Goal: Task Accomplishment & Management: Manage account settings

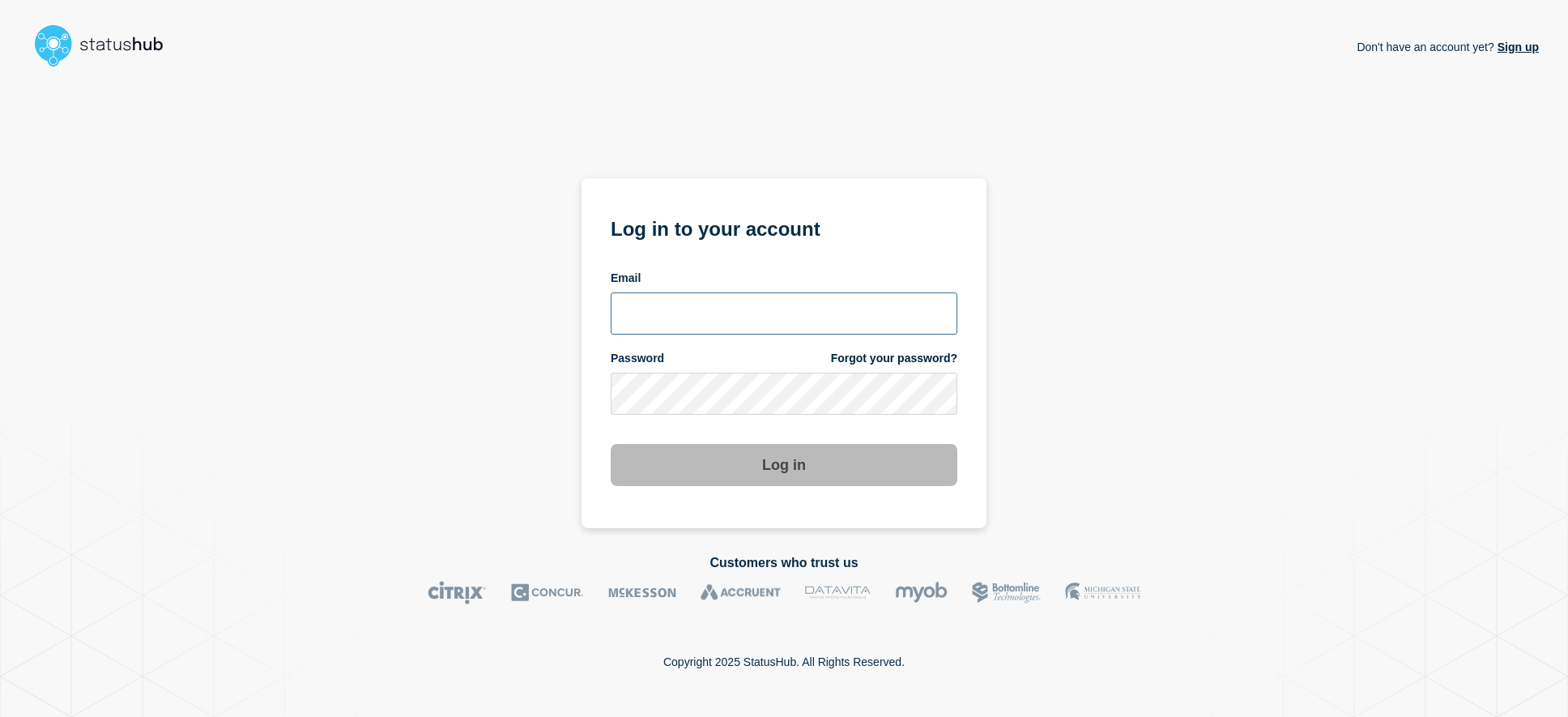
click at [652, 310] on input "email input" at bounding box center [784, 313] width 347 height 42
type input "lsmcgin@clemson.edu"
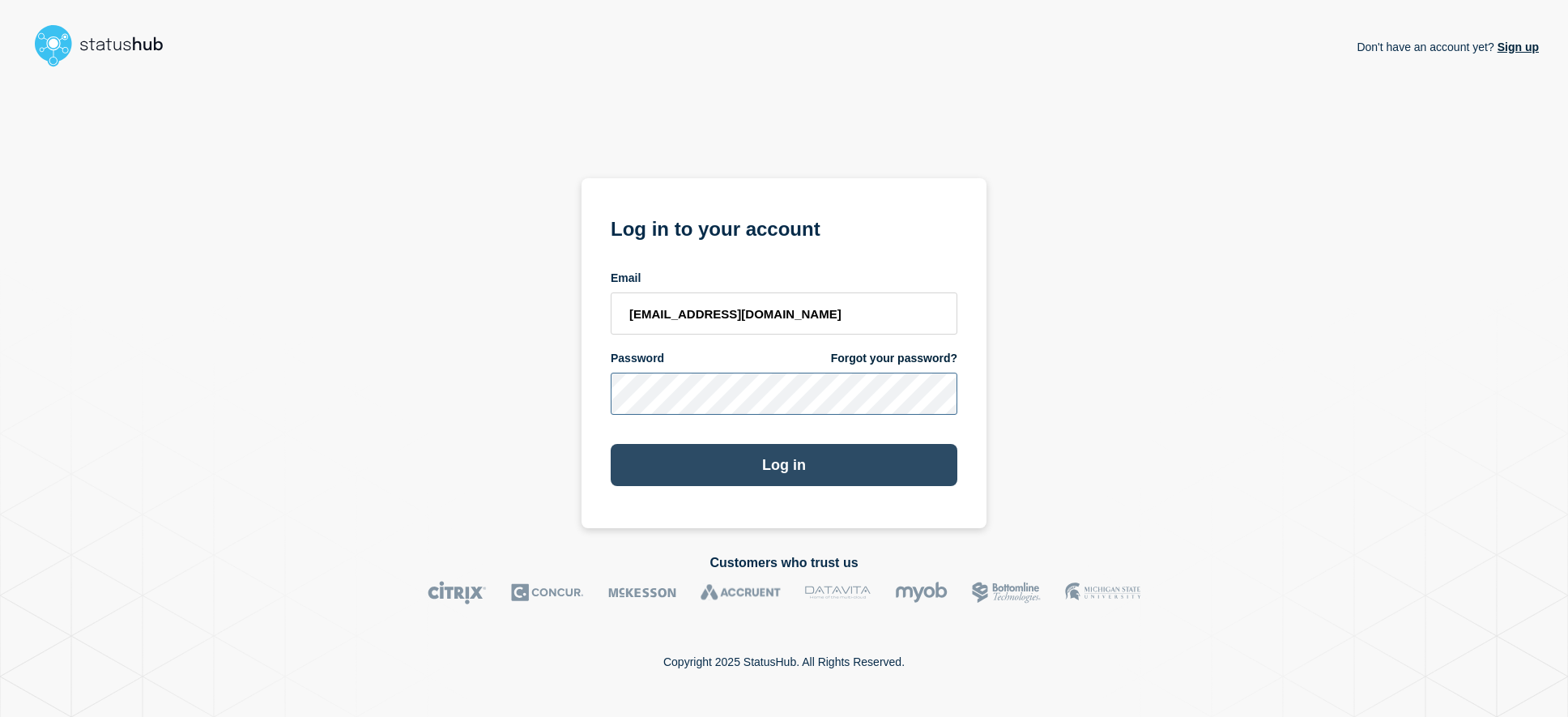
click at [611, 444] on button "Log in" at bounding box center [784, 464] width 347 height 42
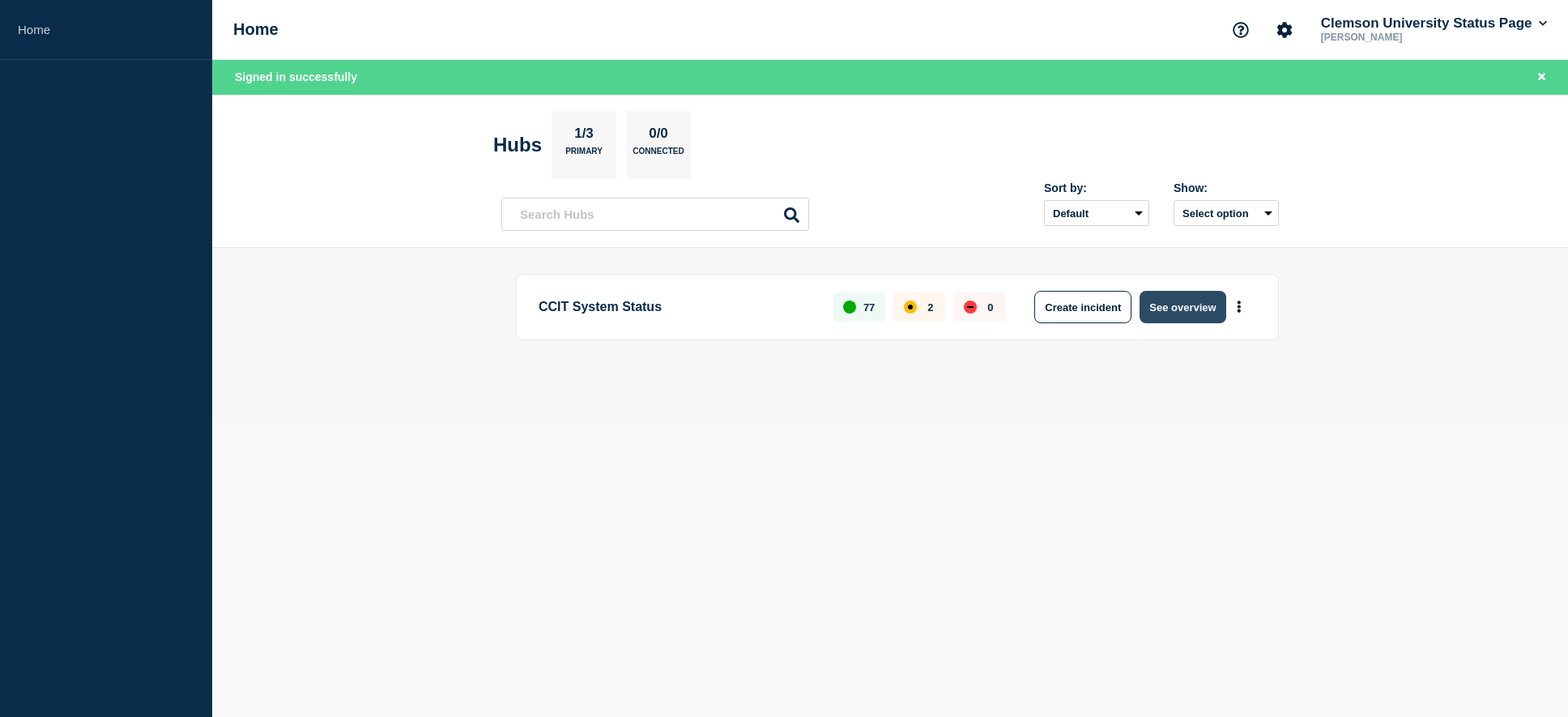
click at [1198, 310] on button "See overview" at bounding box center [1183, 307] width 86 height 33
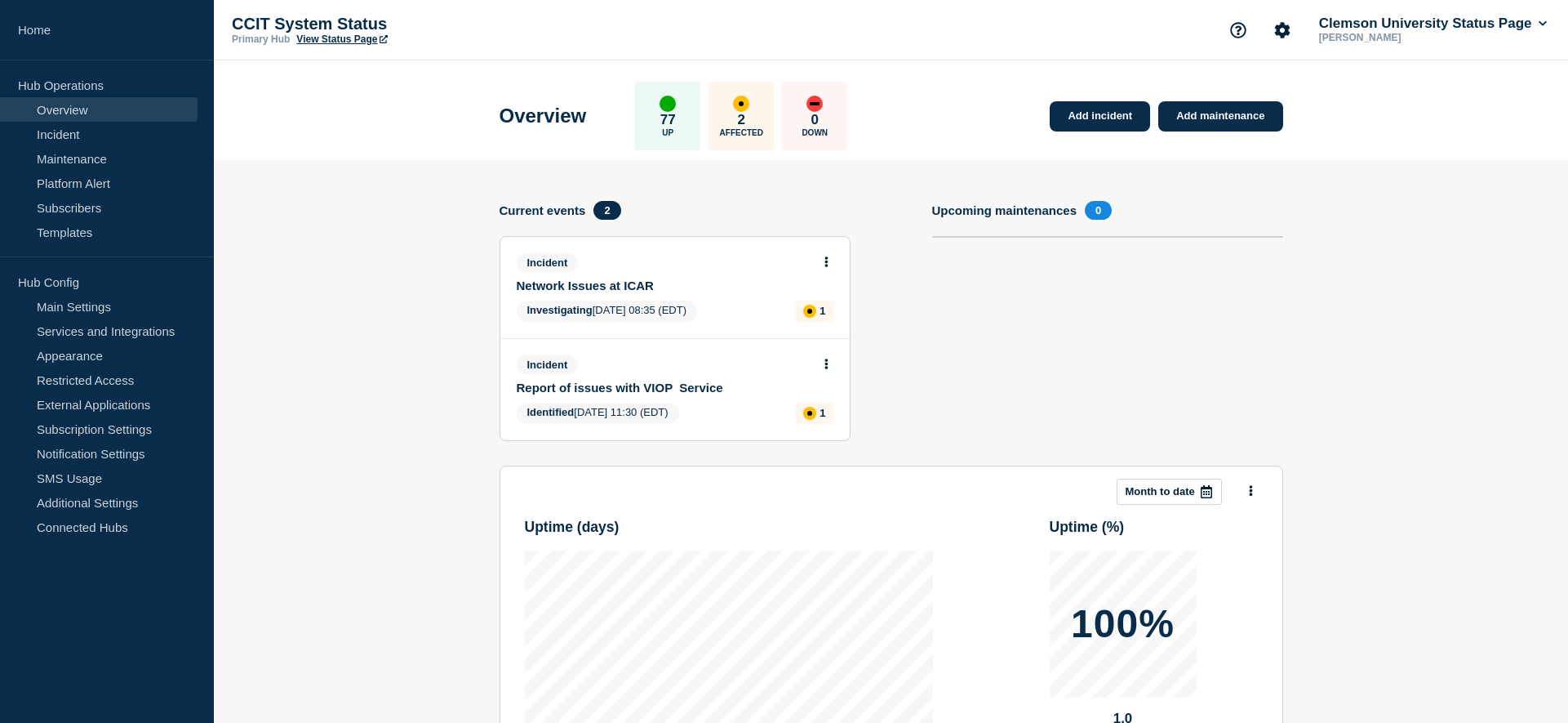
click at [740, 293] on div "Incident Network Issues at ICAR Investigating [DATE] 08:35 (EDT) 1" at bounding box center [675, 288] width 350 height 102
click at [538, 284] on link "Network Issues at ICAR" at bounding box center [665, 285] width 295 height 14
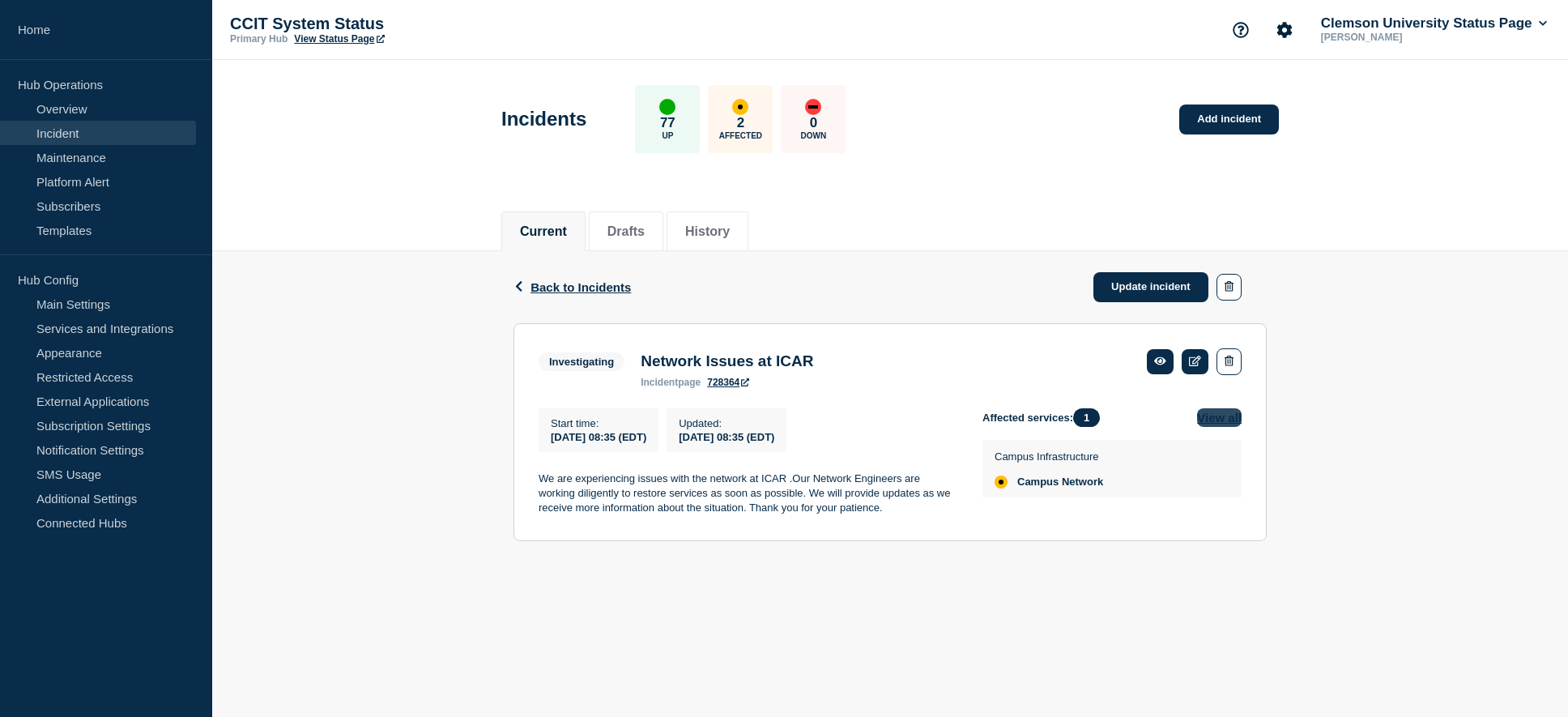
click at [1223, 421] on button "View all" at bounding box center [1220, 418] width 45 height 19
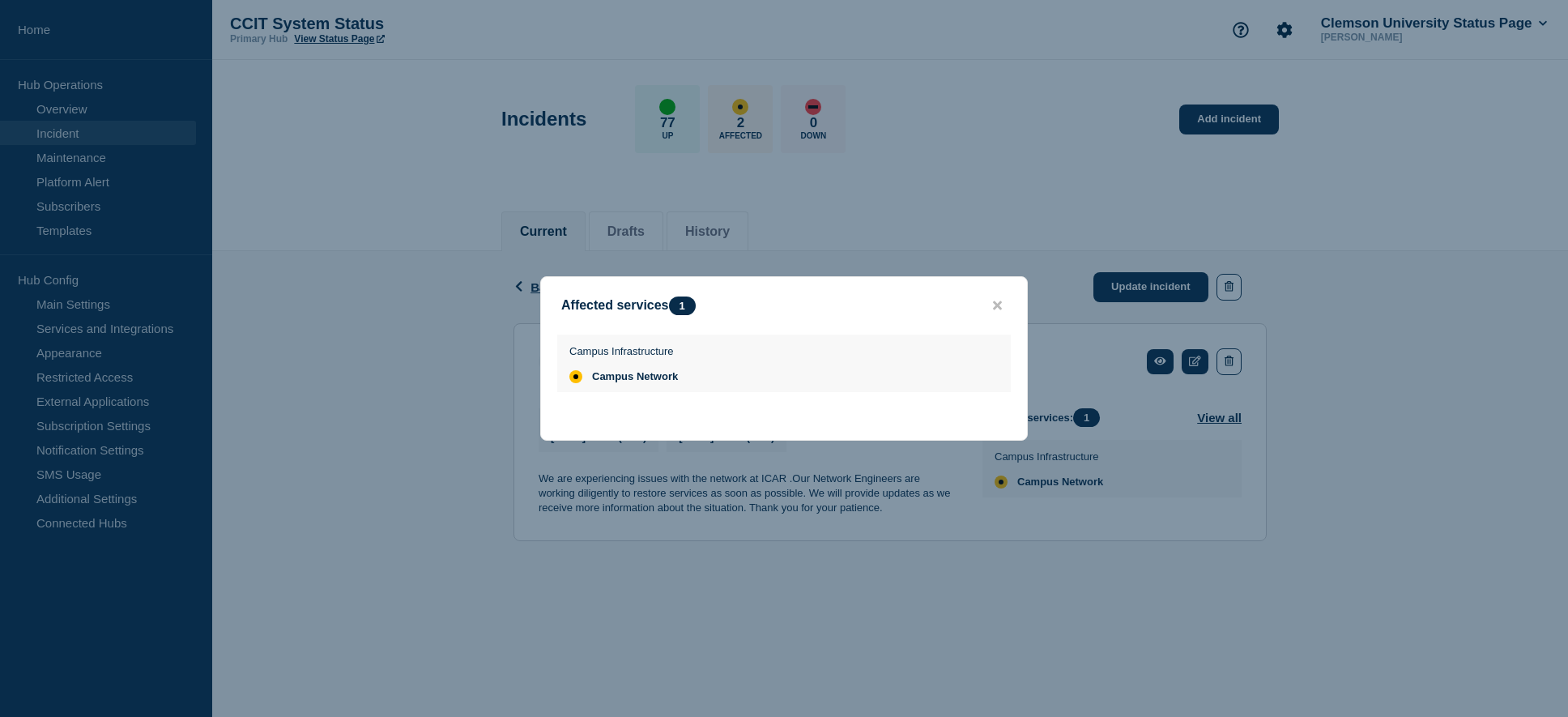
click at [1017, 300] on div "Affected services 1" at bounding box center [784, 306] width 486 height 19
click at [997, 299] on icon "close button" at bounding box center [998, 305] width 9 height 13
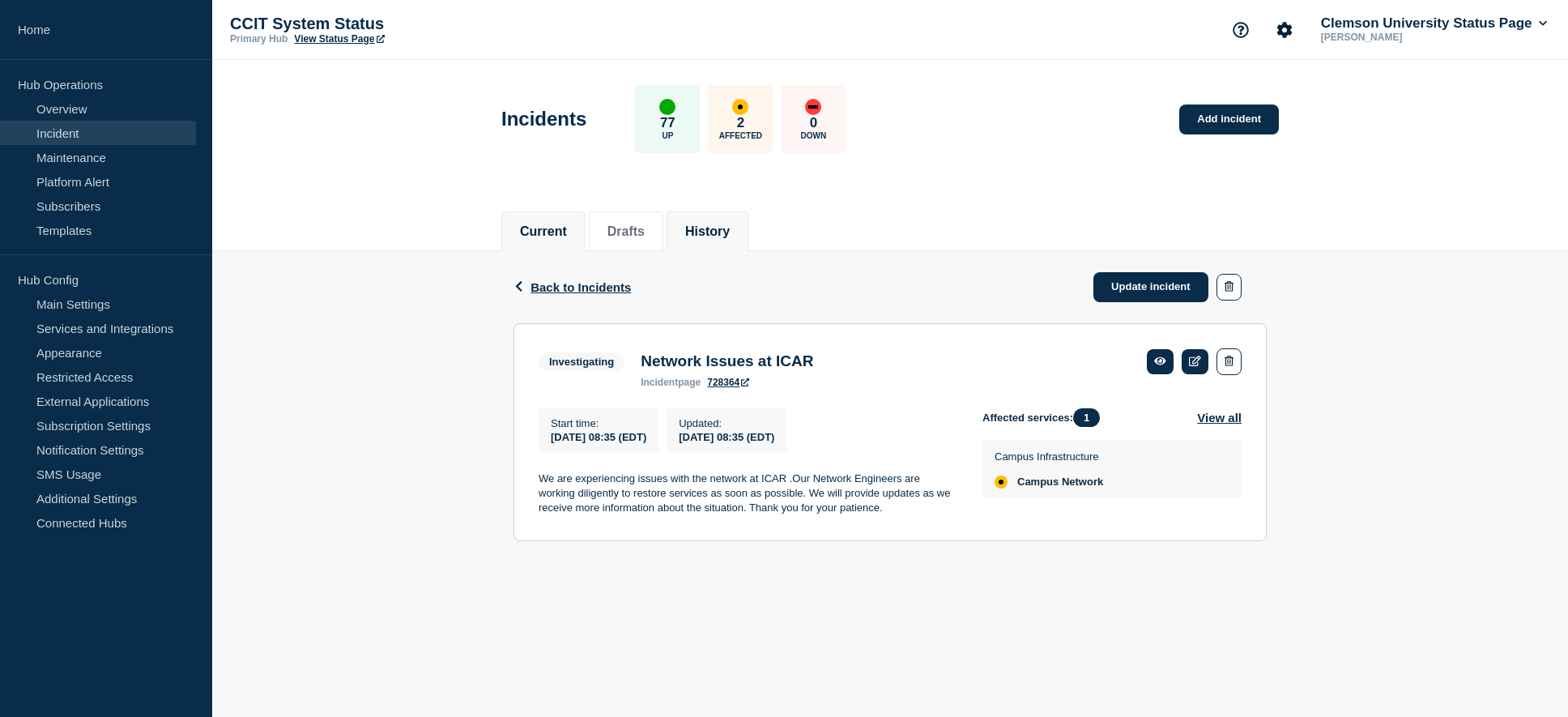
click at [730, 238] on button "History" at bounding box center [708, 232] width 45 height 15
click at [1409, 16] on button "Clemson University Status Page" at bounding box center [1434, 23] width 232 height 16
click at [1408, 32] on p "[PERSON_NAME]" at bounding box center [1402, 37] width 169 height 11
click at [328, 39] on link "View Status Page" at bounding box center [339, 39] width 90 height 11
click at [1193, 365] on icon at bounding box center [1195, 360] width 12 height 10
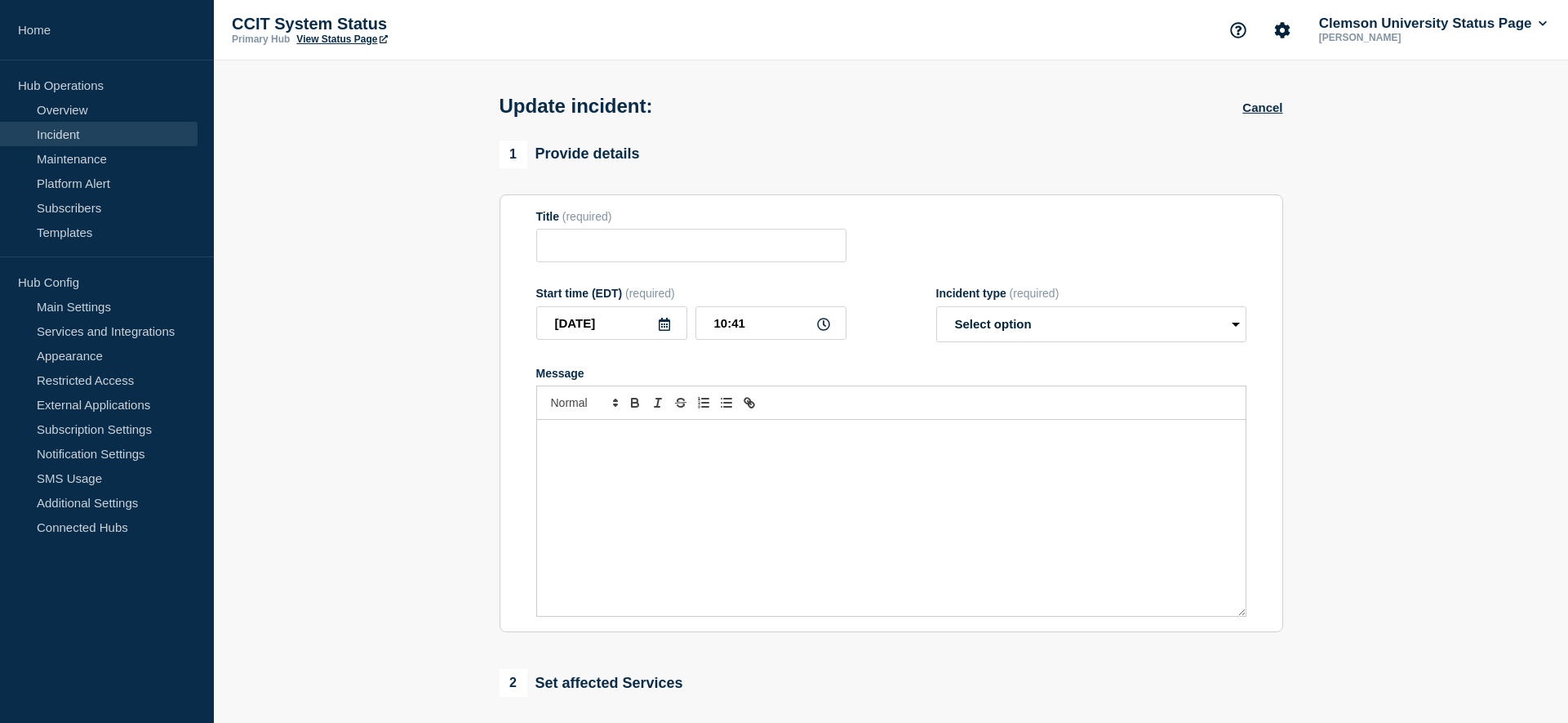
type input "Network Issues at ICAR"
type input "[DATE]"
type input "08:35"
select select "investigating"
radio input "false"
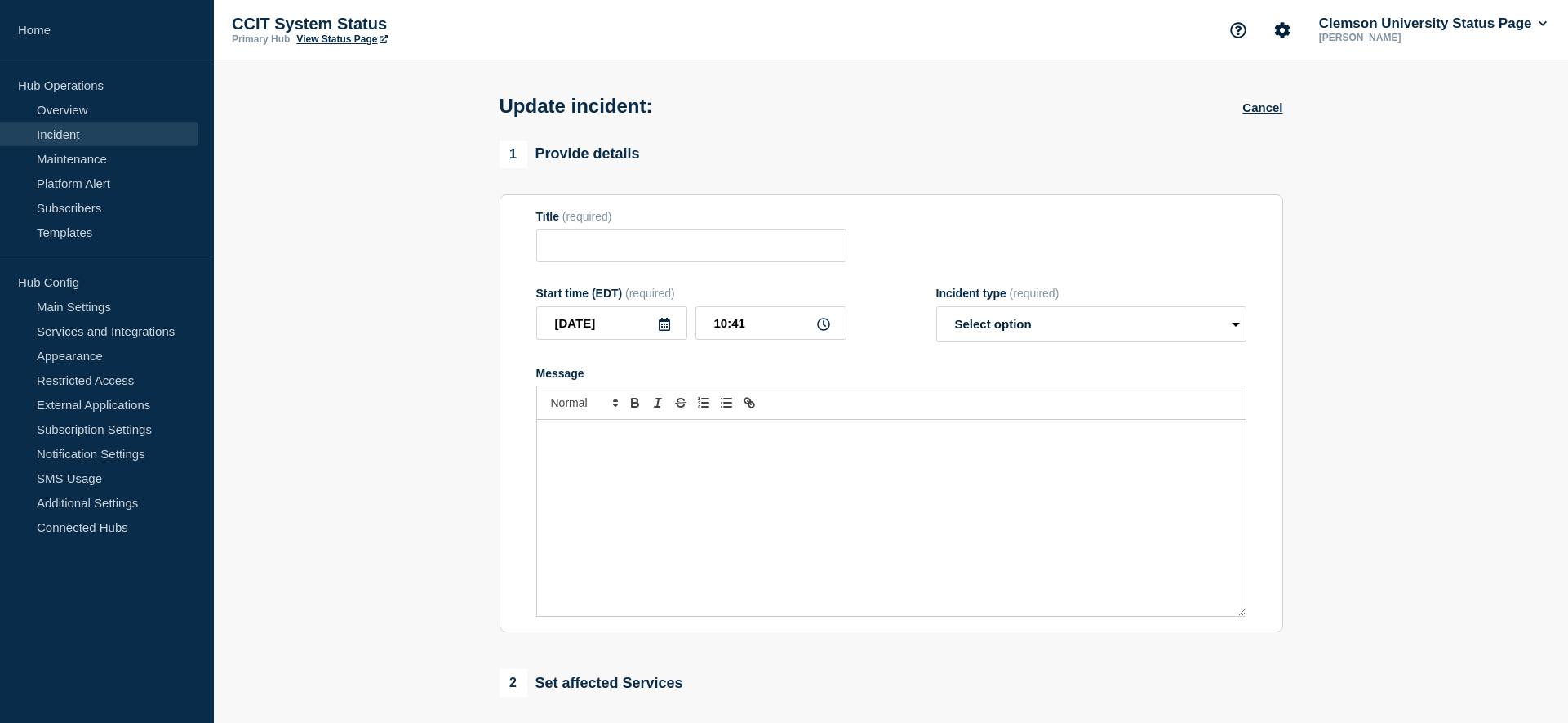
radio input "true"
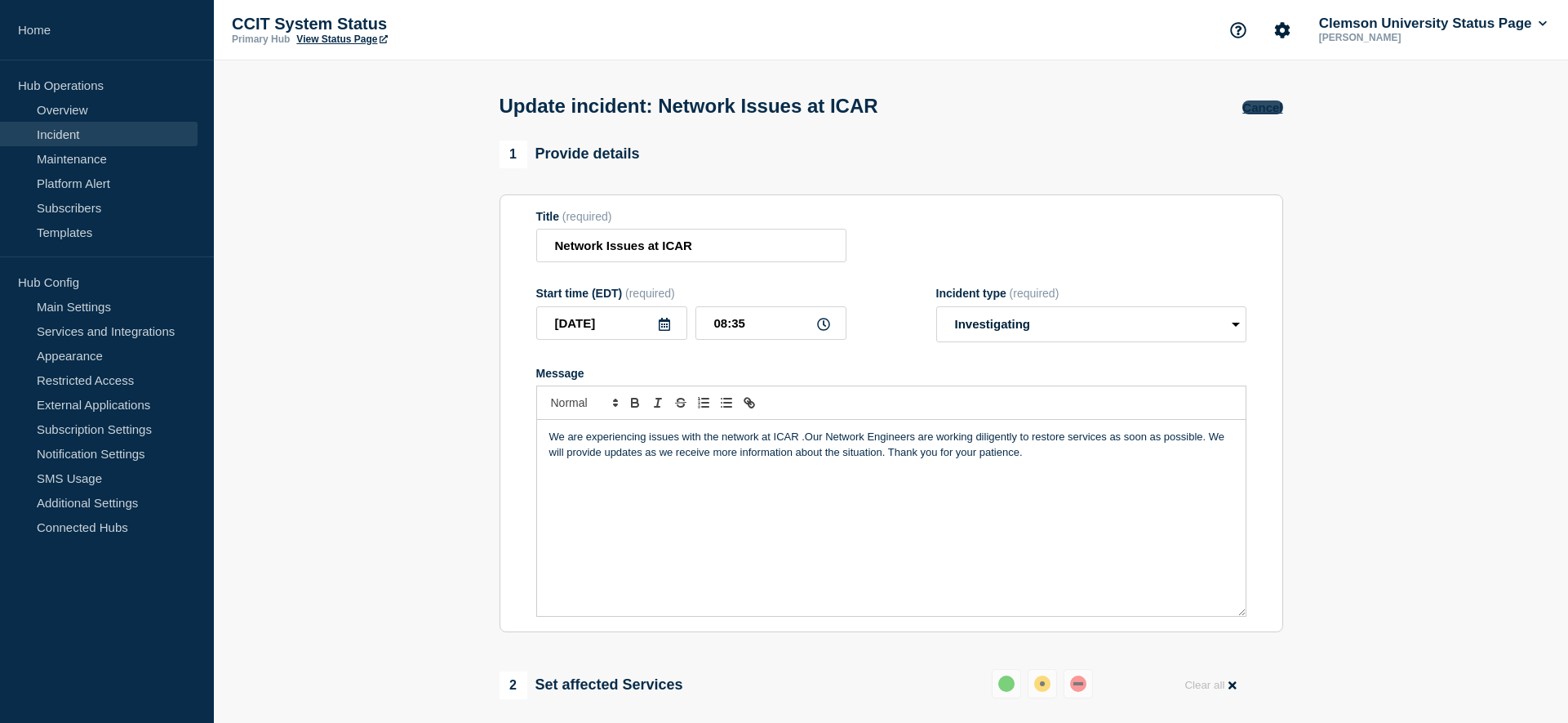
click at [1269, 114] on button "Cancel" at bounding box center [1262, 107] width 40 height 14
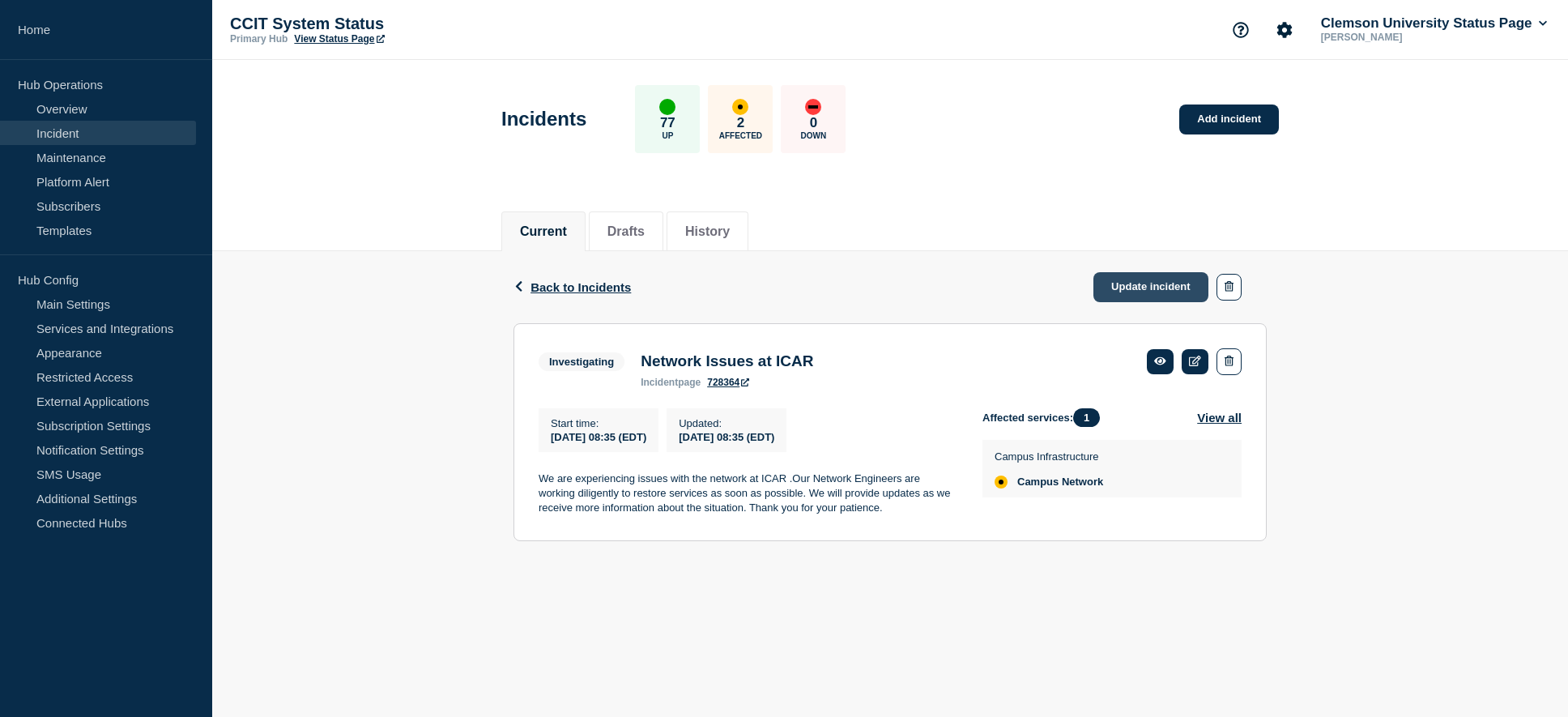
click at [1150, 286] on link "Update incident" at bounding box center [1150, 287] width 115 height 30
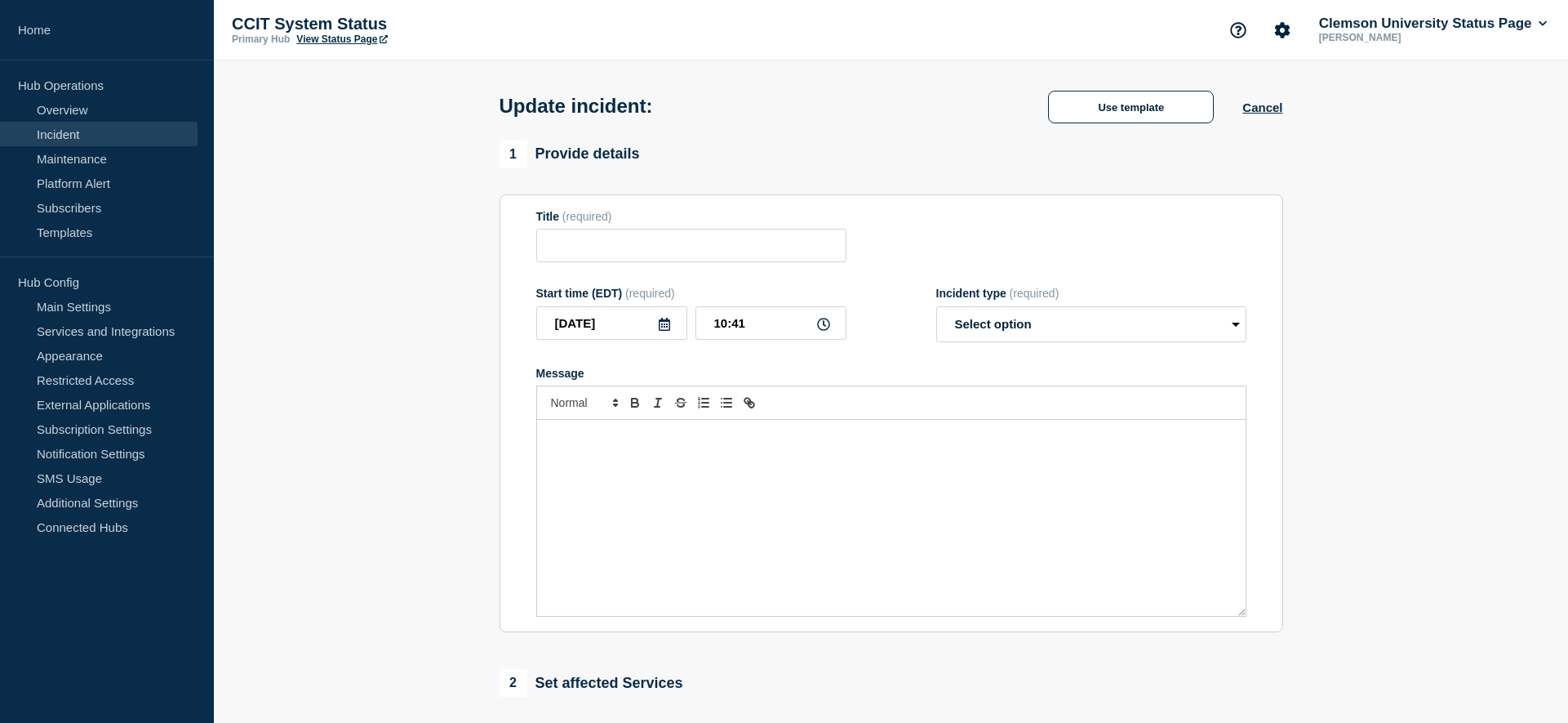
type input "Network Issues at ICAR"
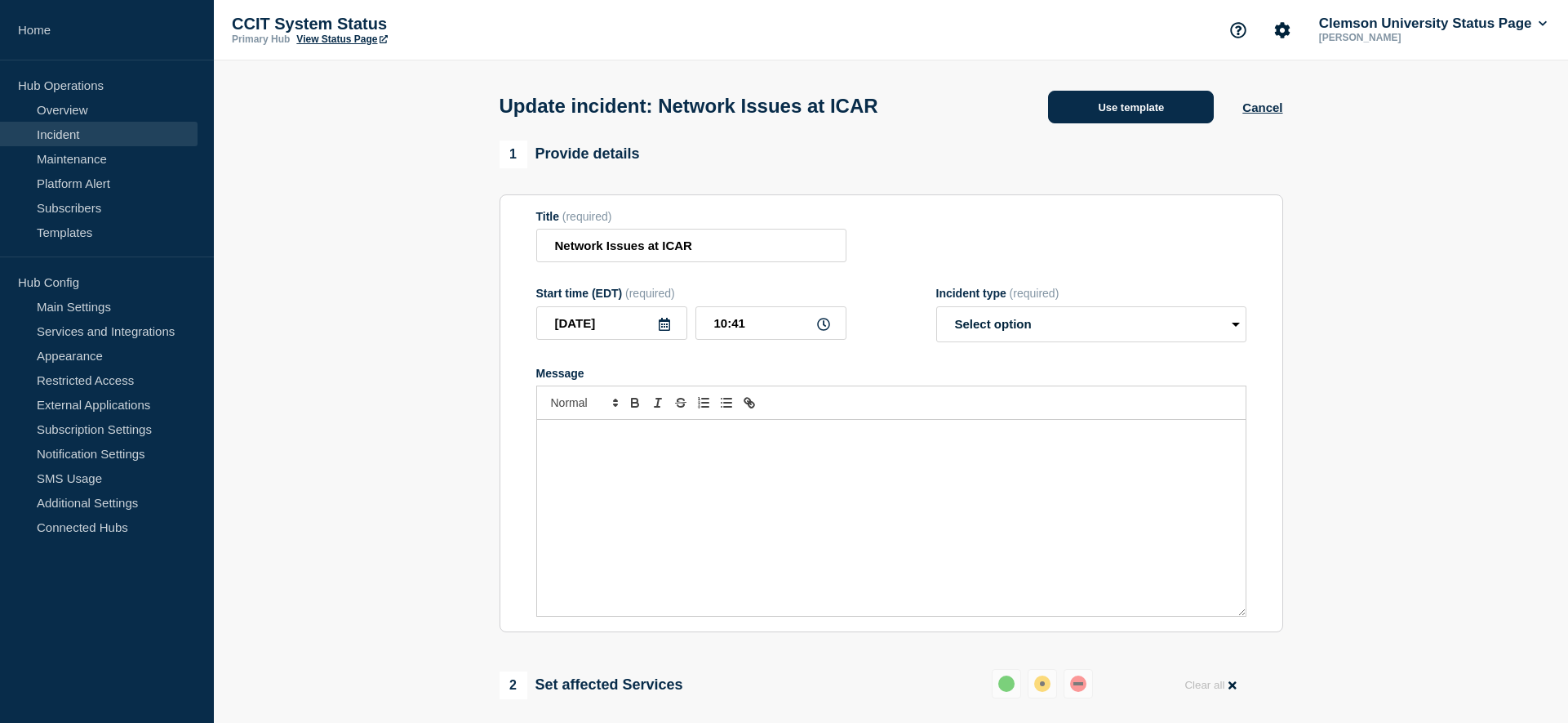
click at [1129, 118] on button "Use template" at bounding box center [1131, 106] width 165 height 33
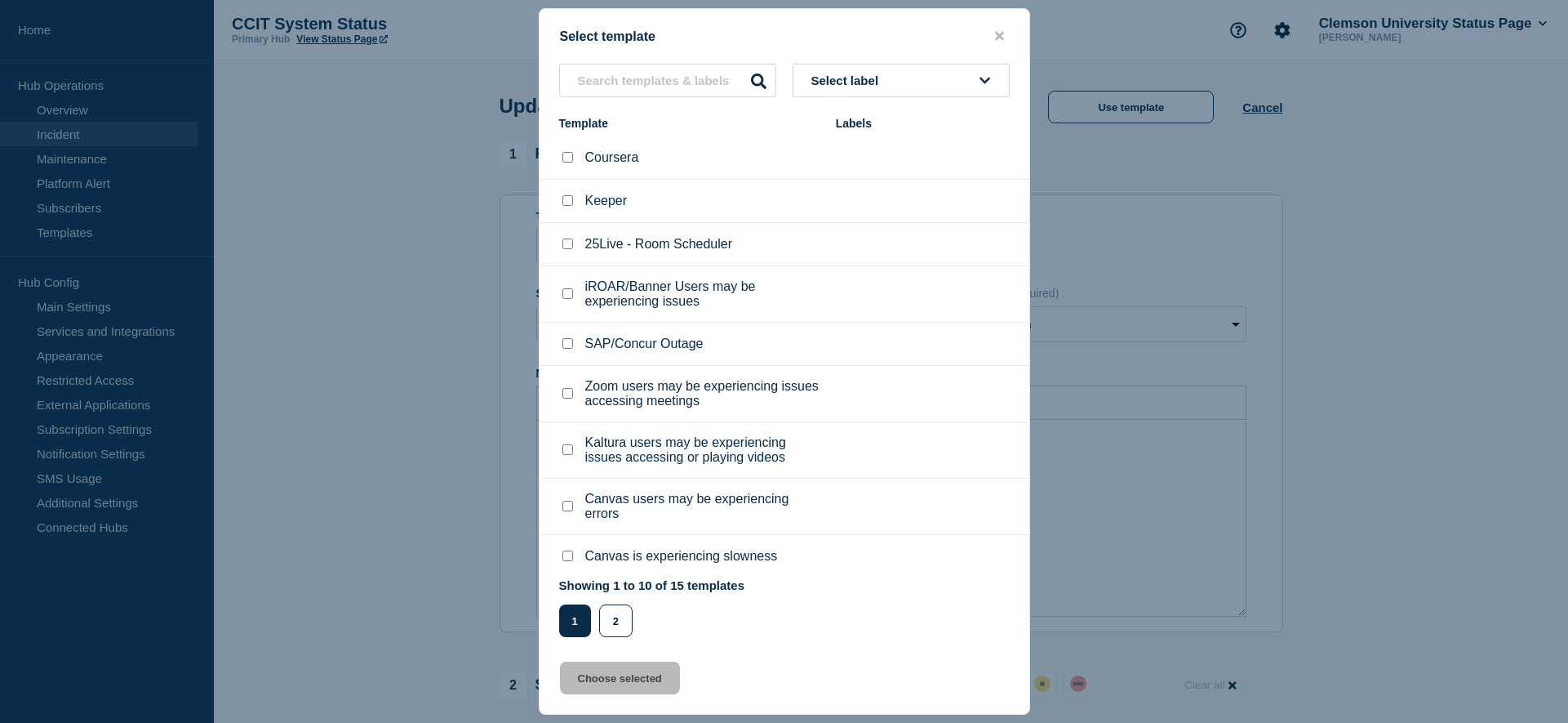
scroll to position [55, 0]
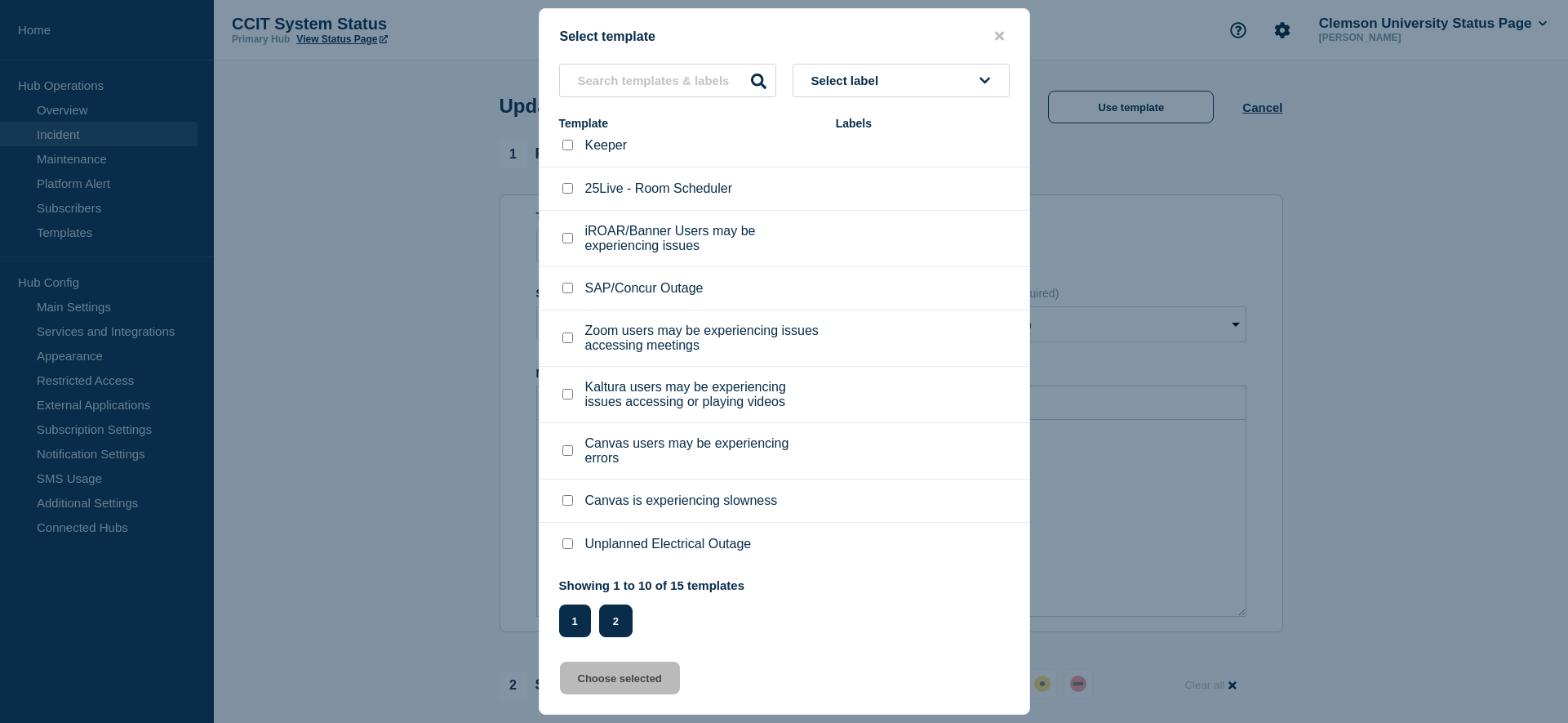
click at [623, 627] on button "2" at bounding box center [616, 621] width 34 height 33
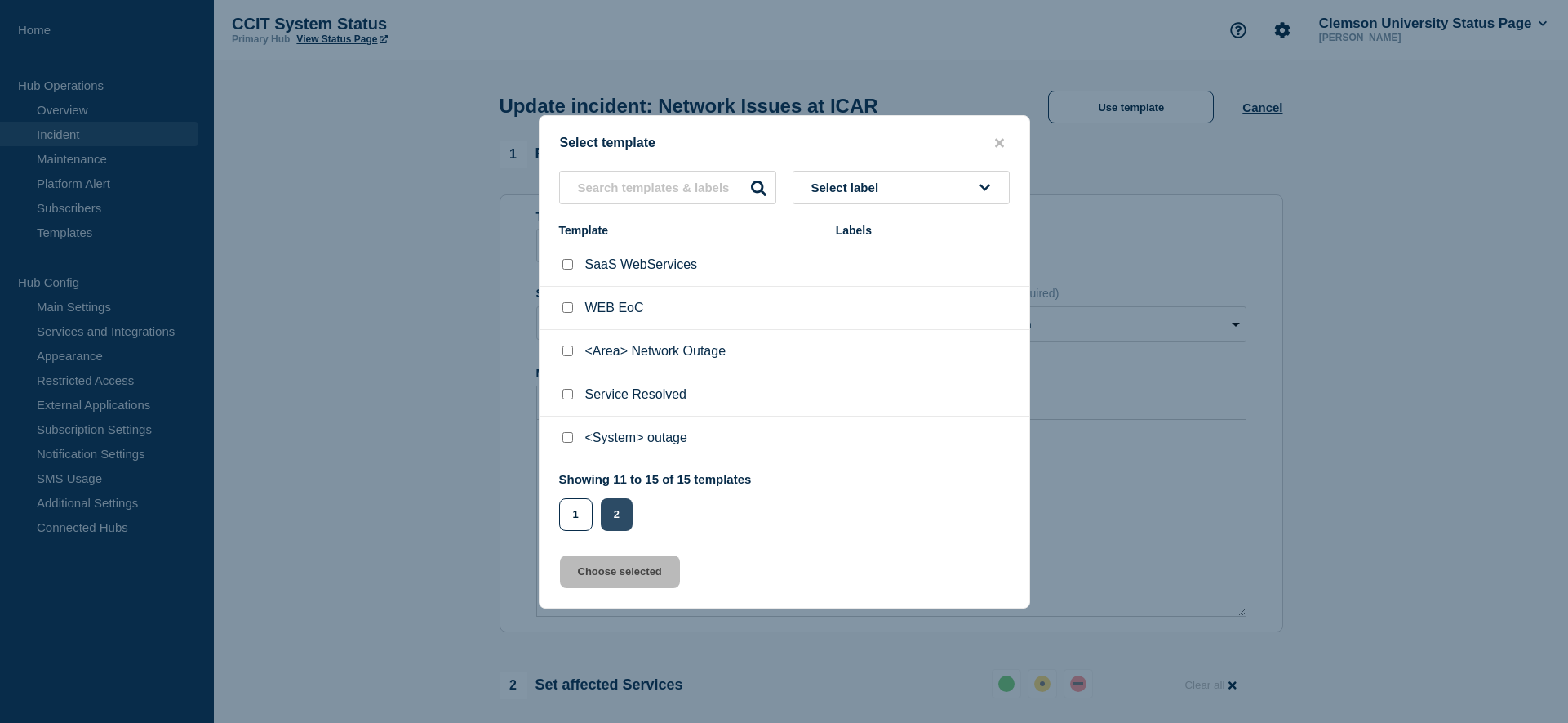
scroll to position [0, 0]
click at [1001, 144] on icon "close button" at bounding box center [1000, 143] width 9 height 9
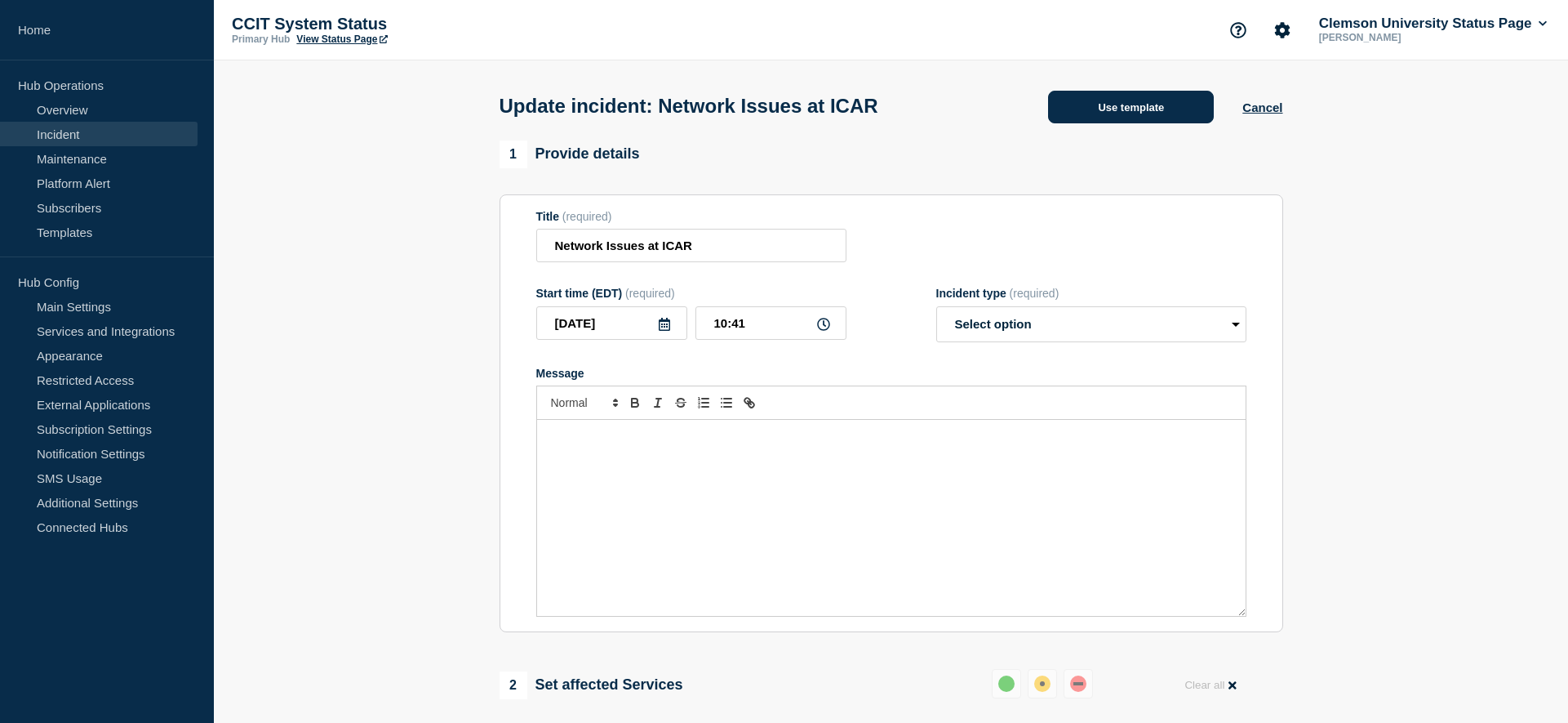
click at [1149, 115] on button "Use template" at bounding box center [1131, 106] width 165 height 33
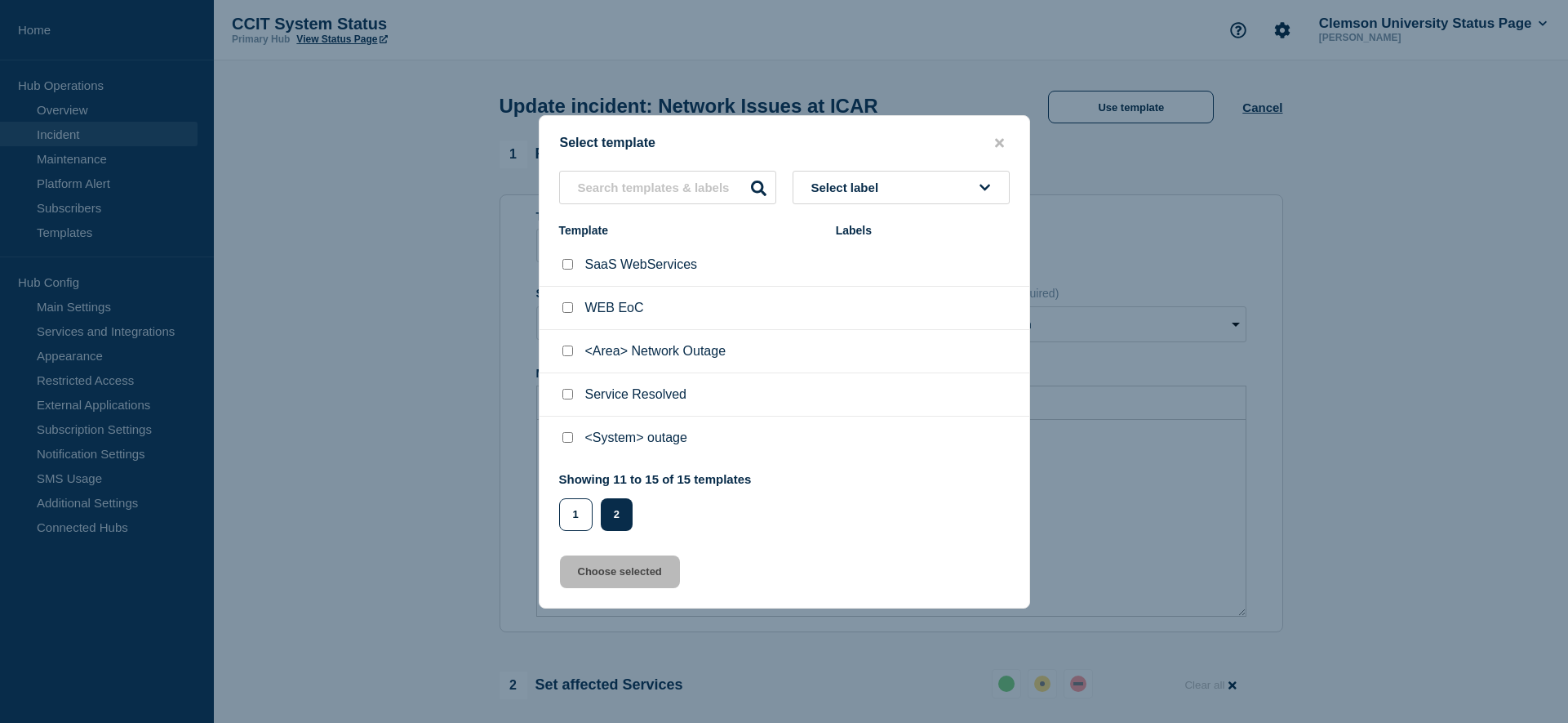
click at [567, 397] on input "Service Resolved checkbox" at bounding box center [567, 393] width 10 height 10
checkbox input "true"
click at [659, 575] on button "Choose selected" at bounding box center [620, 572] width 120 height 33
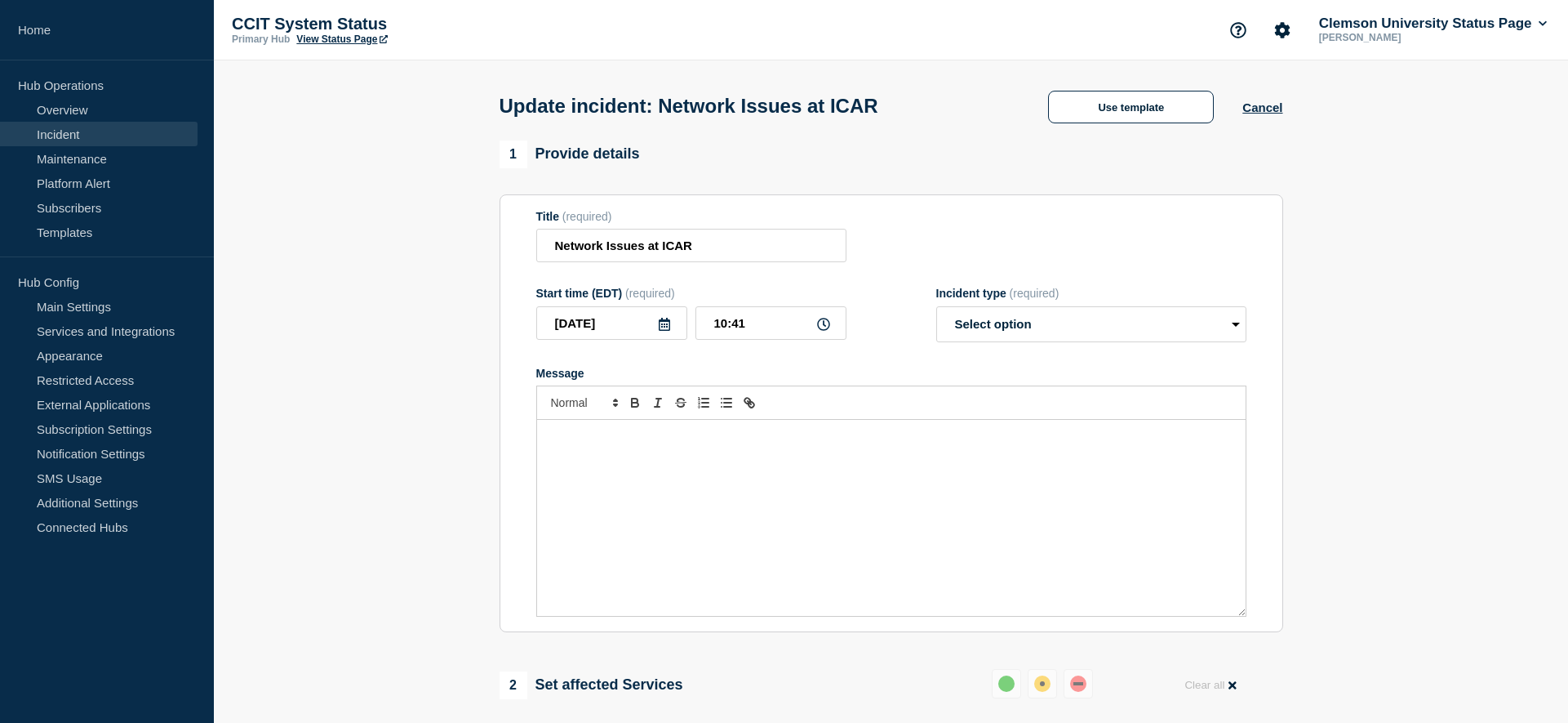
select select "resolved"
radio input "false"
radio input "true"
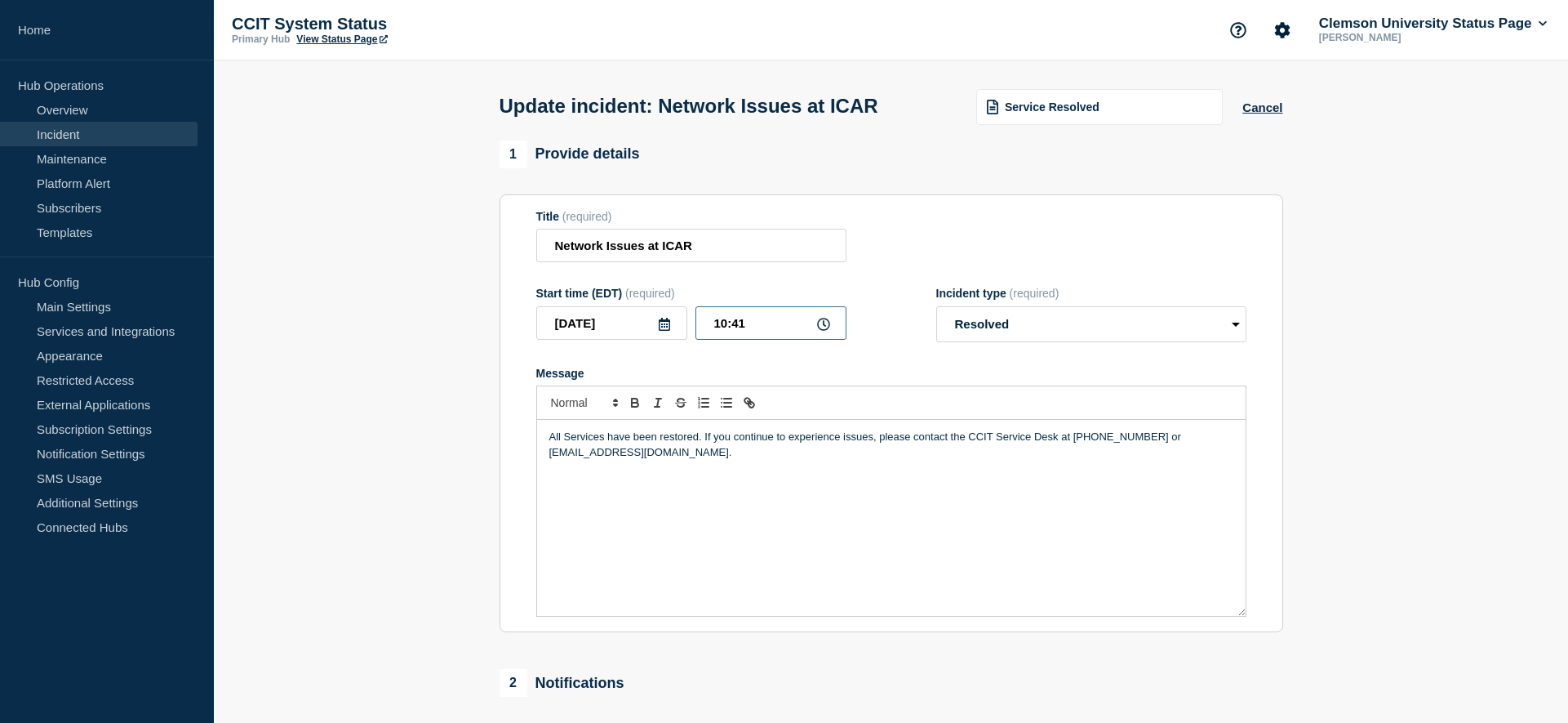
click at [750, 325] on input "10:41" at bounding box center [771, 323] width 151 height 34
type input "22:38"
click at [665, 338] on input "[DATE]" at bounding box center [612, 323] width 151 height 34
click at [554, 442] on div "5" at bounding box center [556, 450] width 23 height 23
type input "[DATE]"
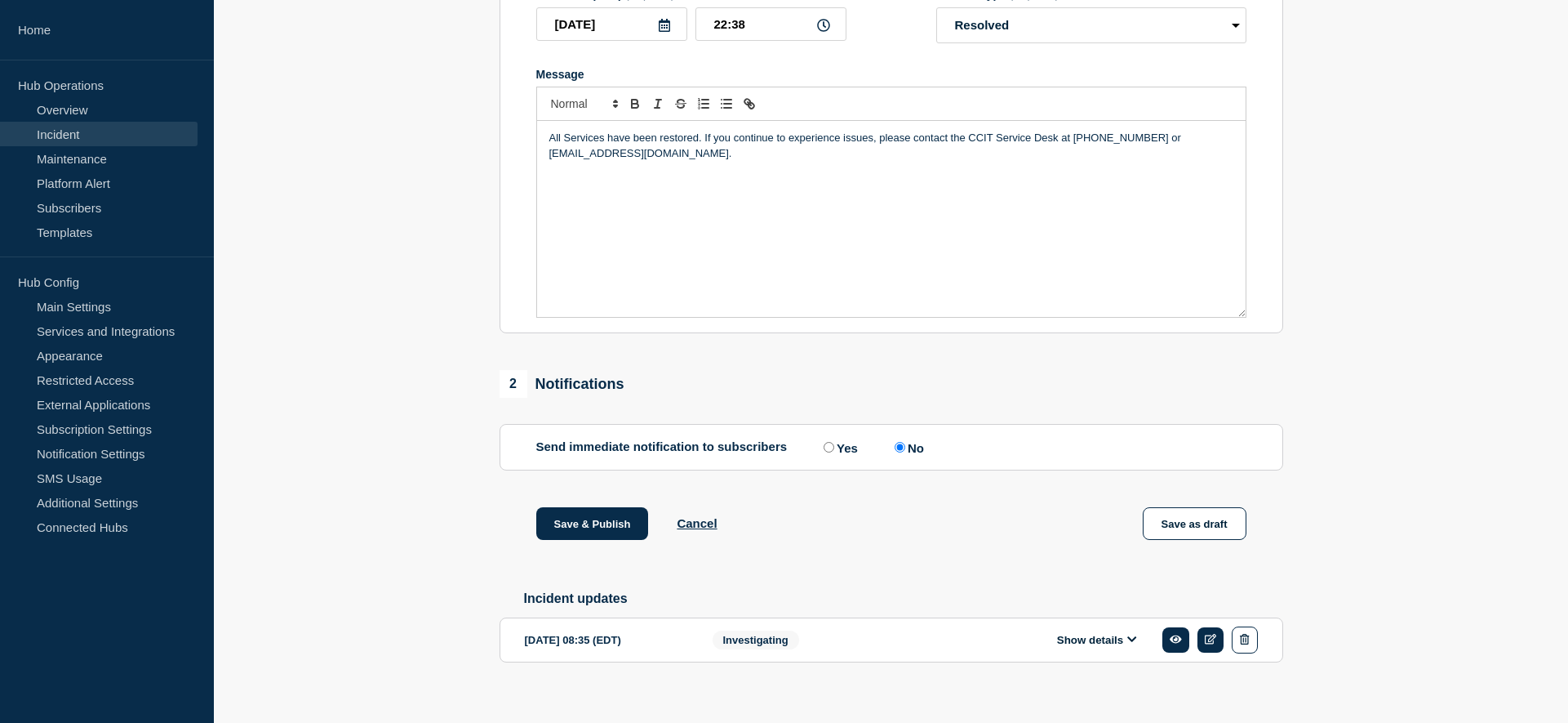
scroll to position [322, 0]
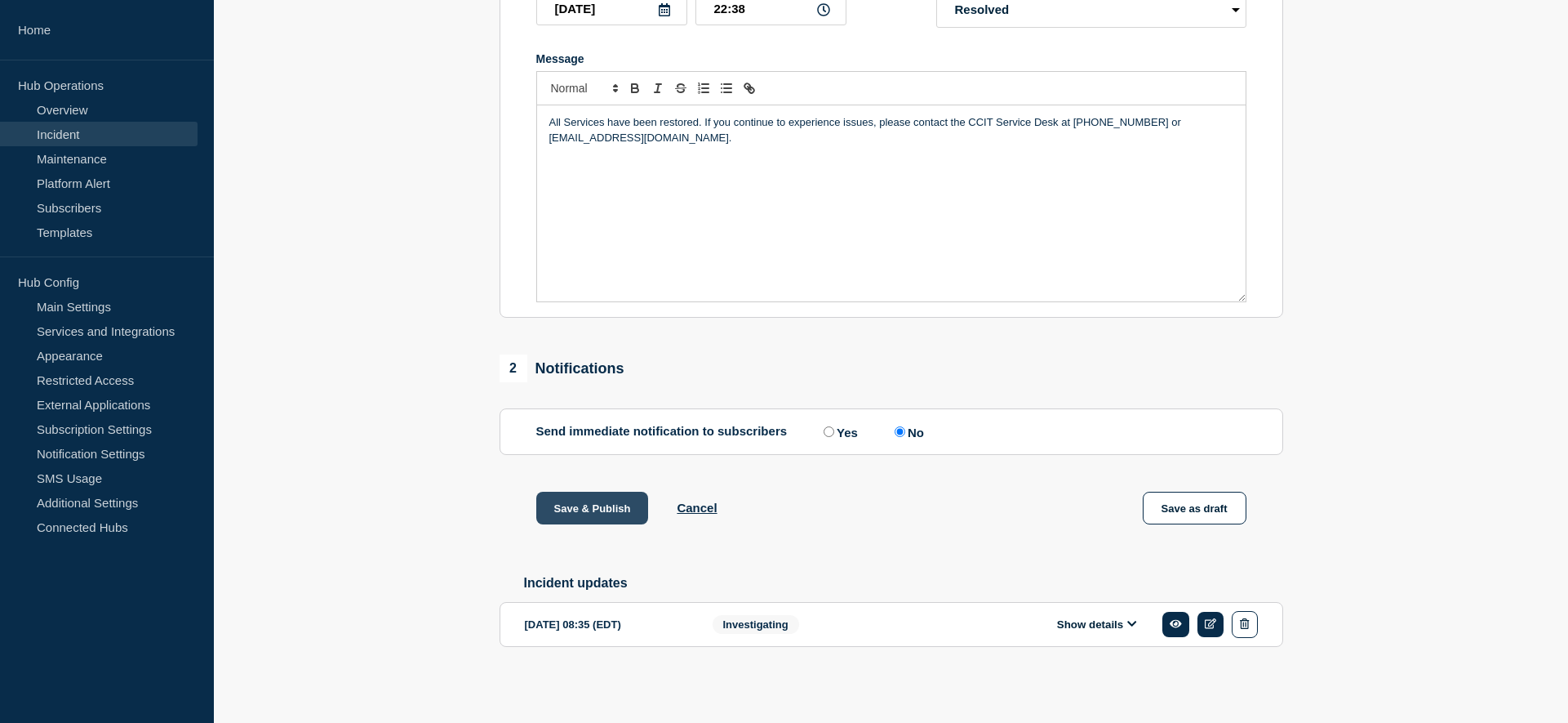
click at [562, 510] on button "Save & Publish" at bounding box center [593, 508] width 113 height 33
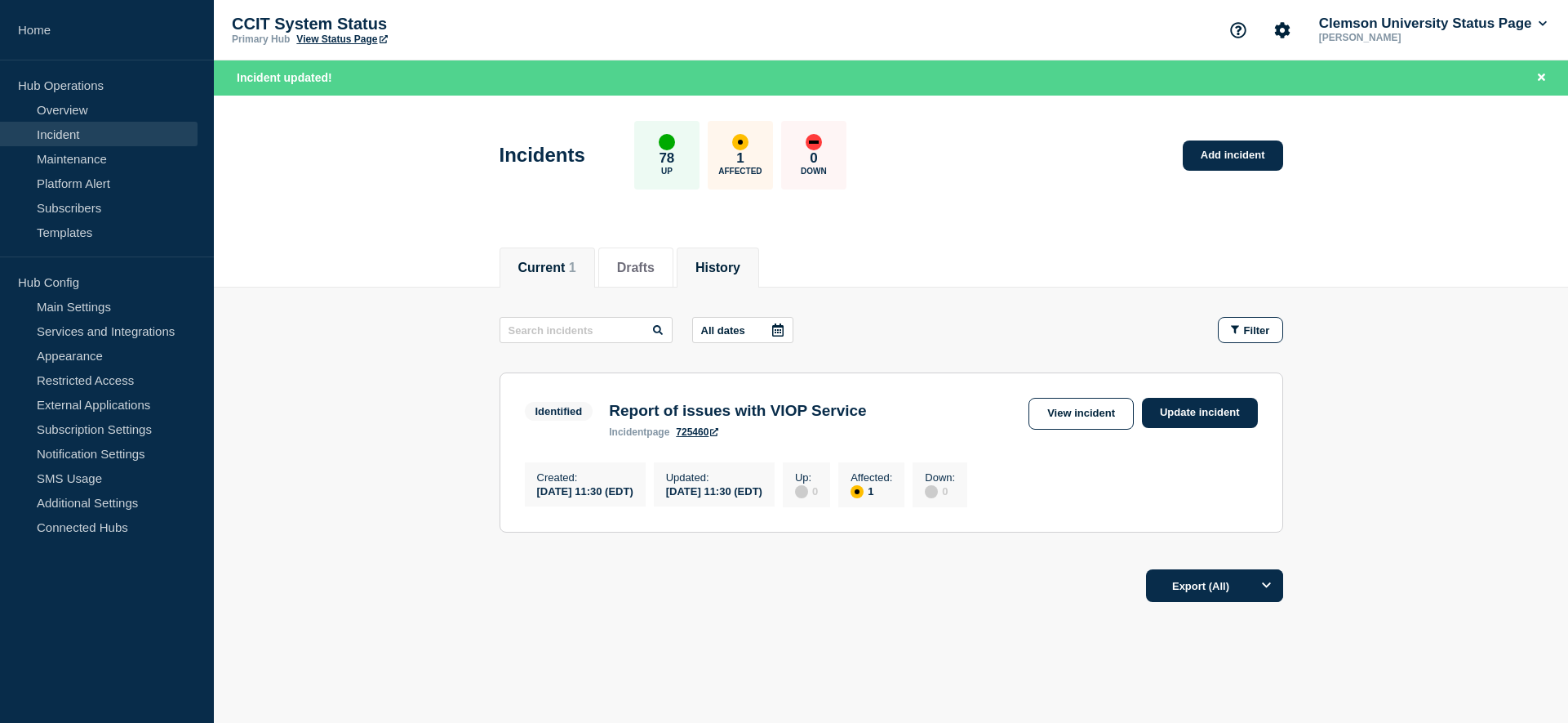
click at [725, 261] on button "History" at bounding box center [718, 268] width 45 height 15
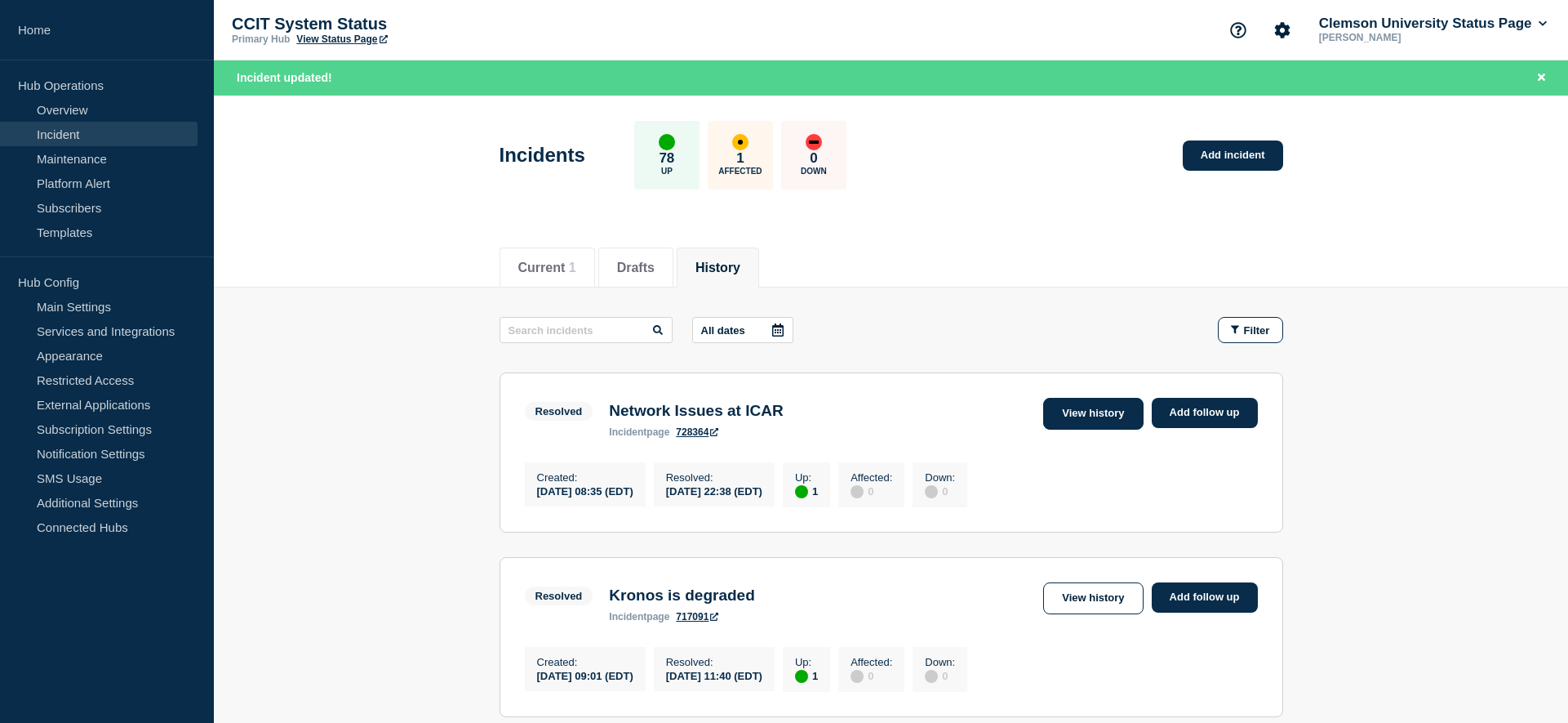
click at [1110, 413] on link "View history" at bounding box center [1093, 414] width 100 height 32
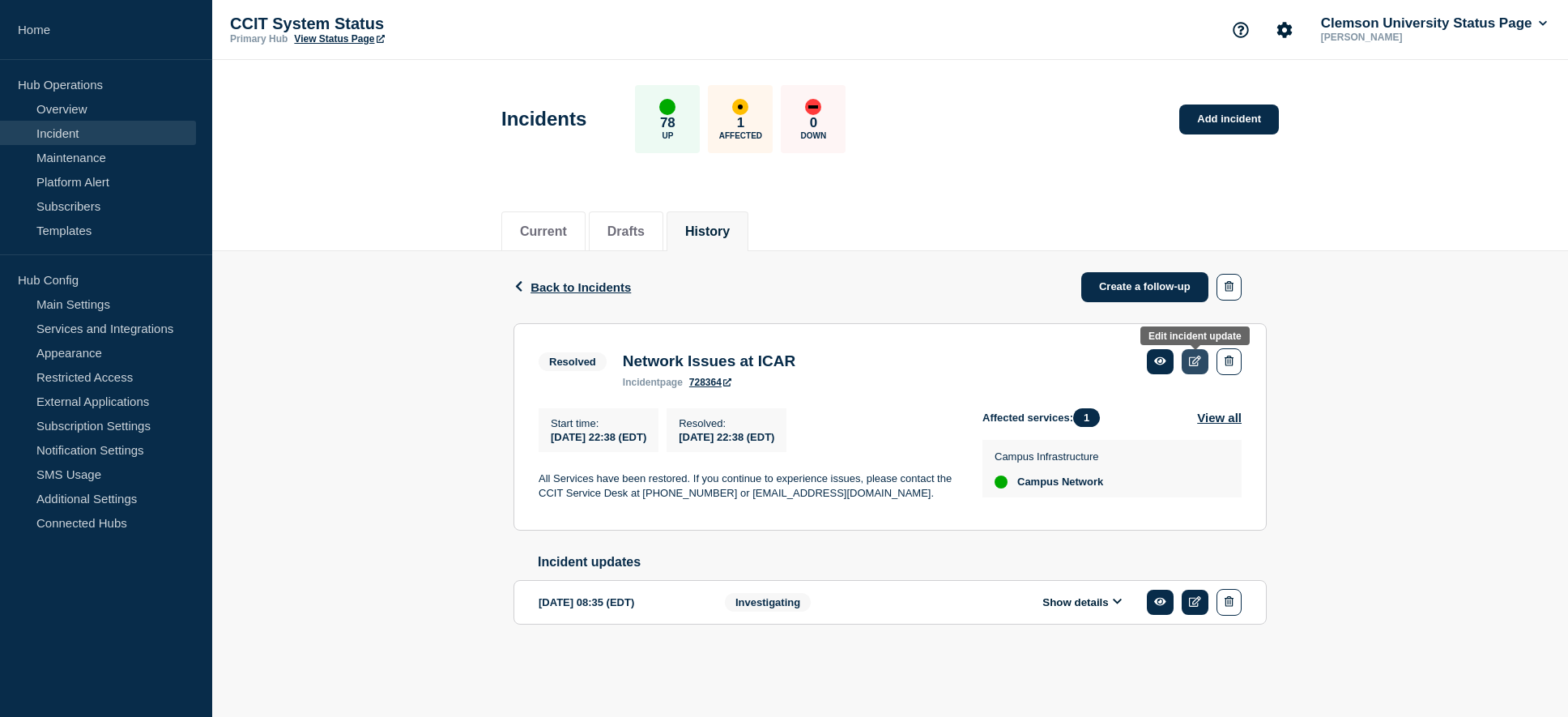
click at [1195, 365] on icon at bounding box center [1195, 360] width 12 height 10
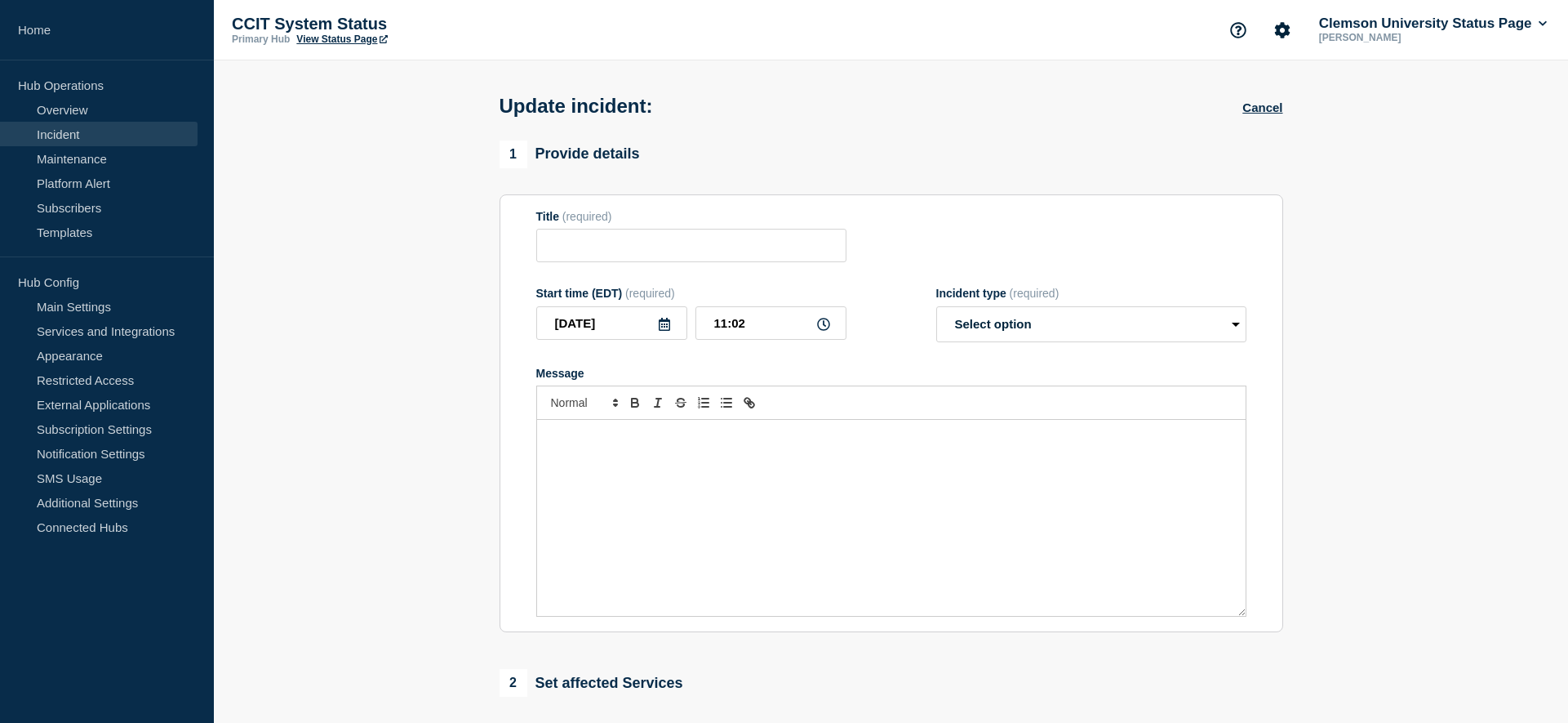
type input "Network Issues at ICAR"
type input "[DATE]"
type input "22:38"
select select "resolved"
radio input "false"
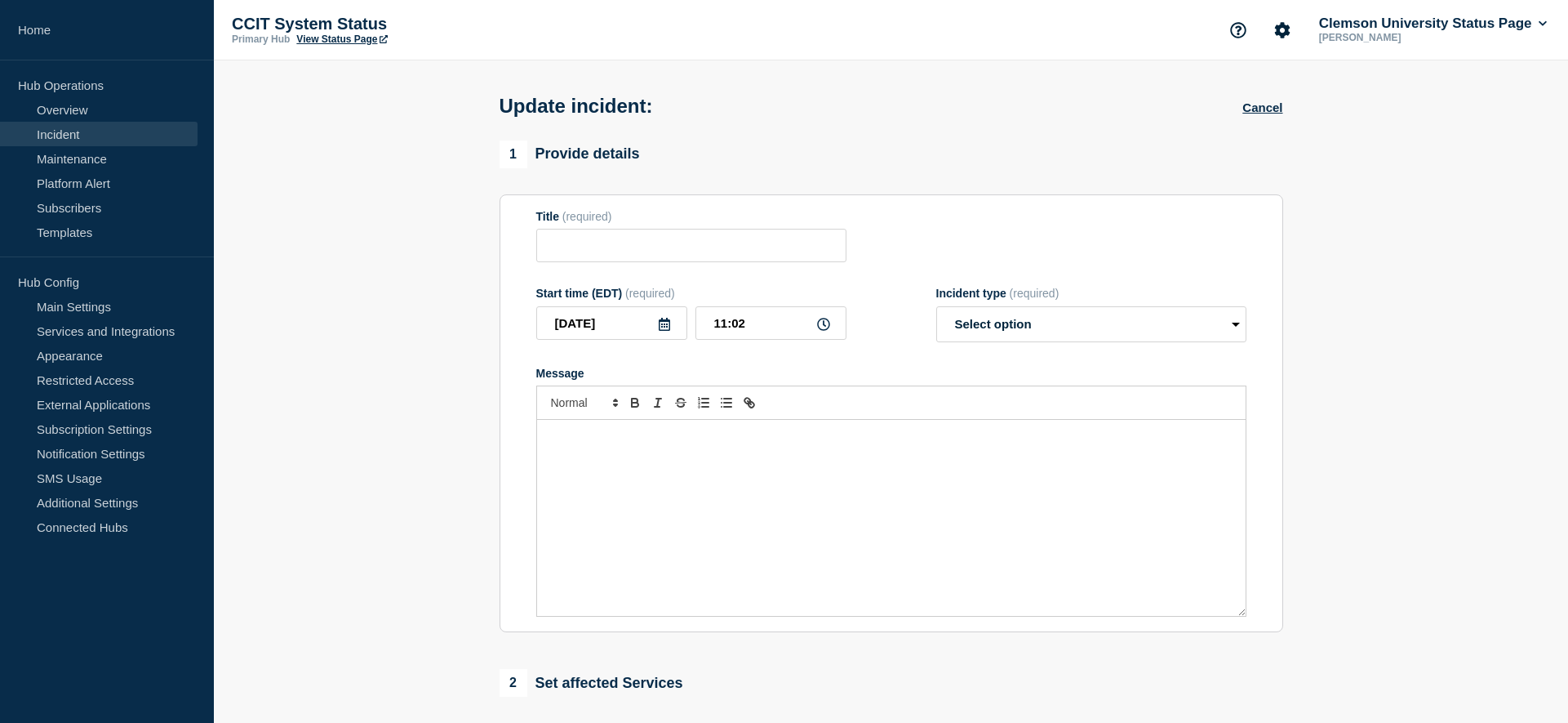
radio input "true"
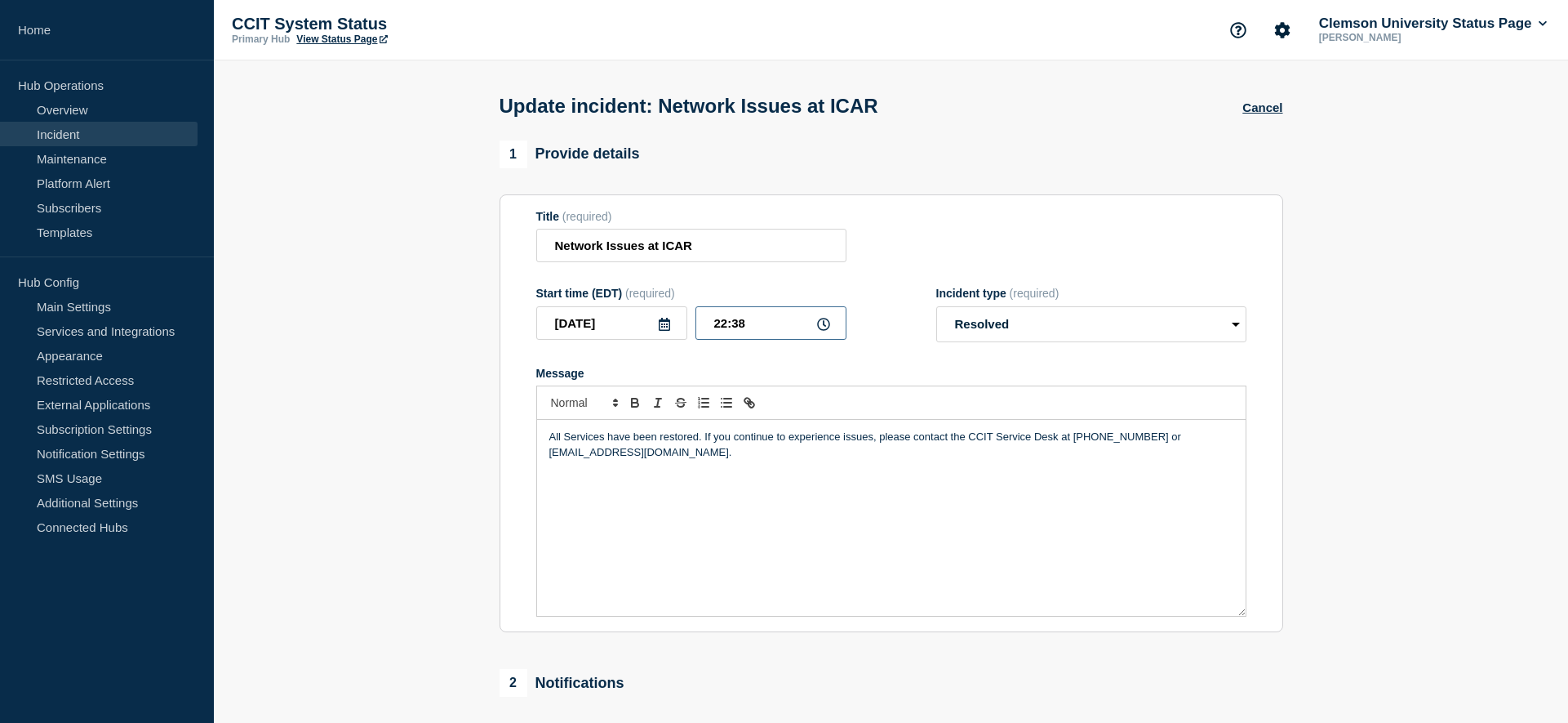
click at [752, 329] on input "22:38" at bounding box center [771, 323] width 151 height 34
type input "23:43"
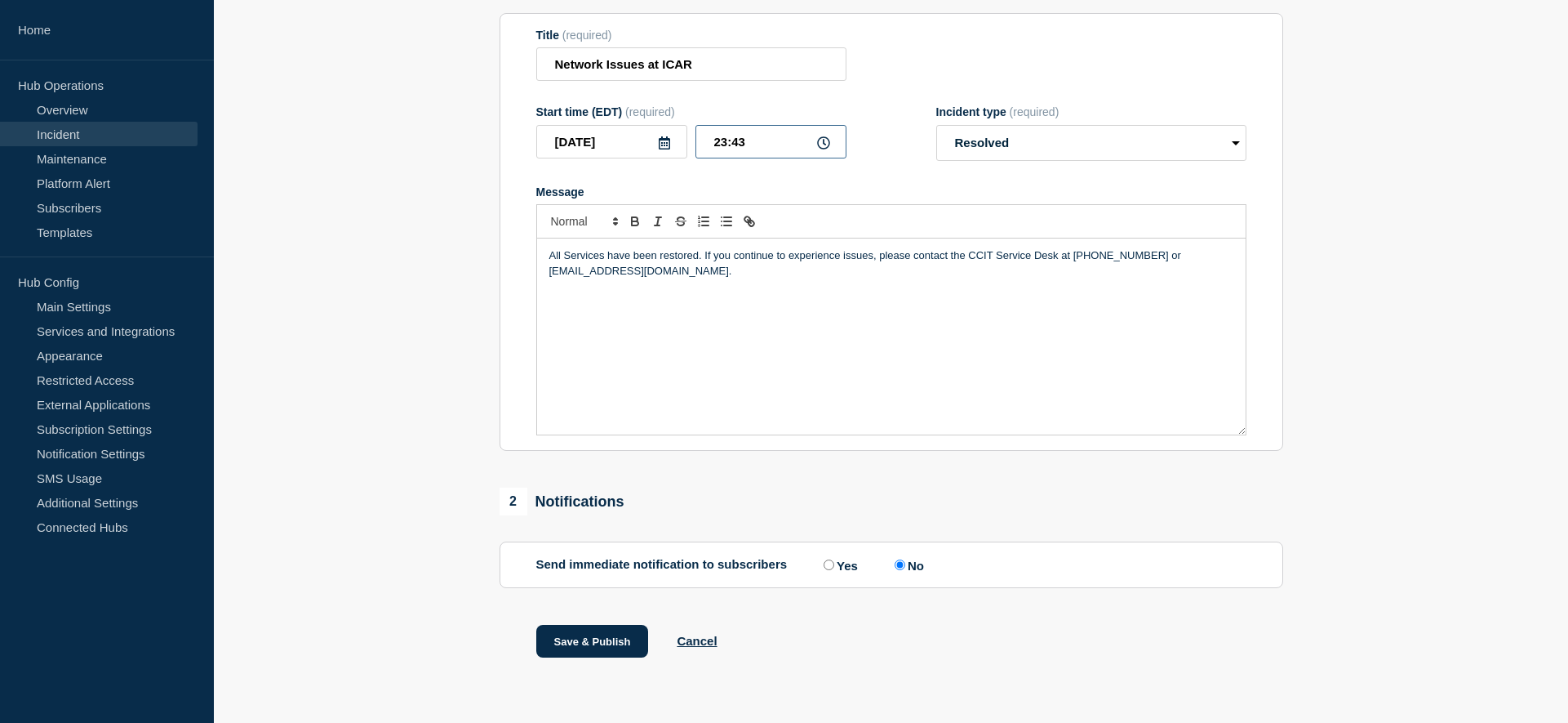
scroll to position [185, 0]
click at [613, 637] on button "Save & Publish" at bounding box center [593, 640] width 113 height 33
